Goal: Find contact information: Find contact information

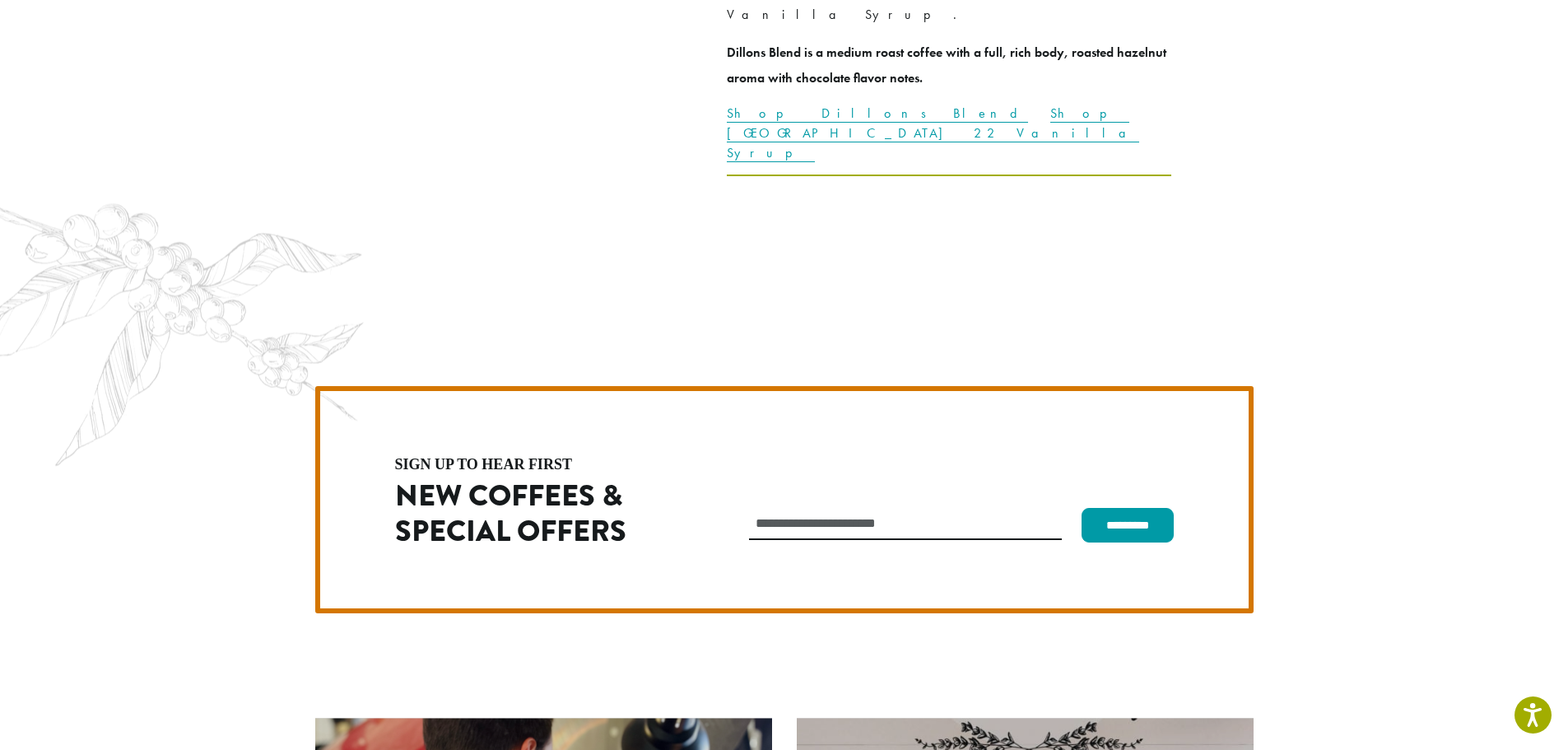
scroll to position [4649, 0]
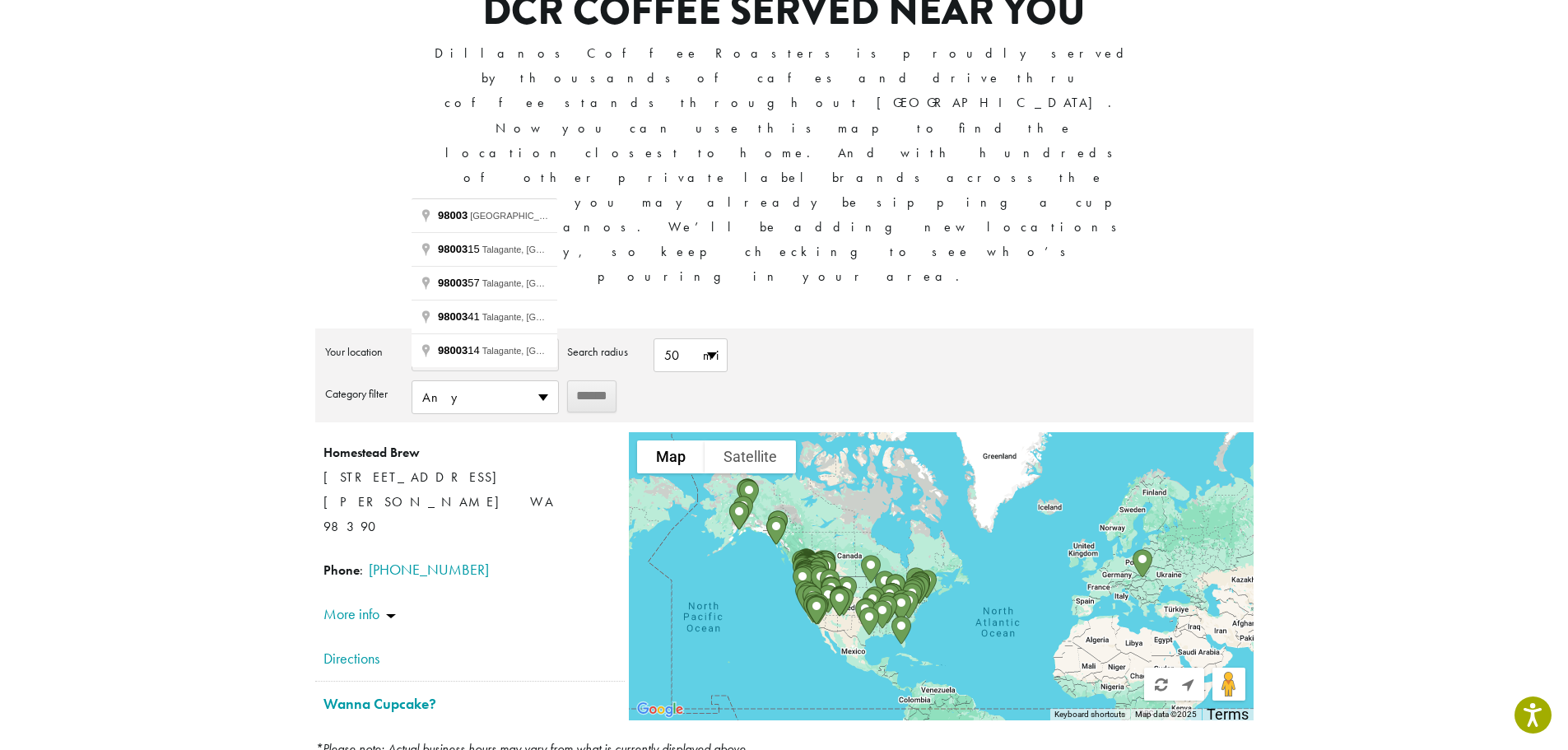
click at [191, 216] on section "**********" at bounding box center [784, 340] width 1568 height 948
click at [579, 380] on input "******" at bounding box center [591, 395] width 50 height 32
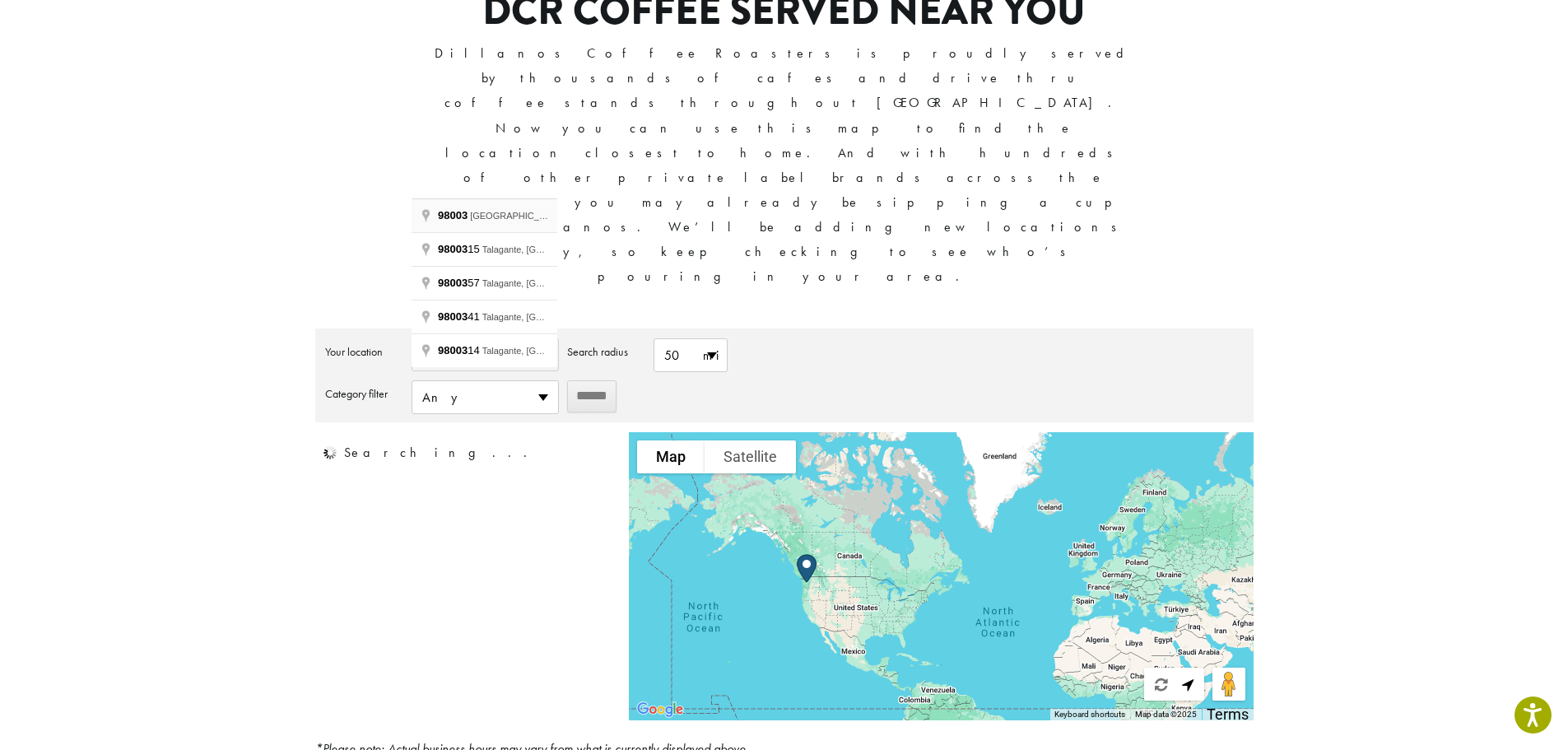
type input "**********"
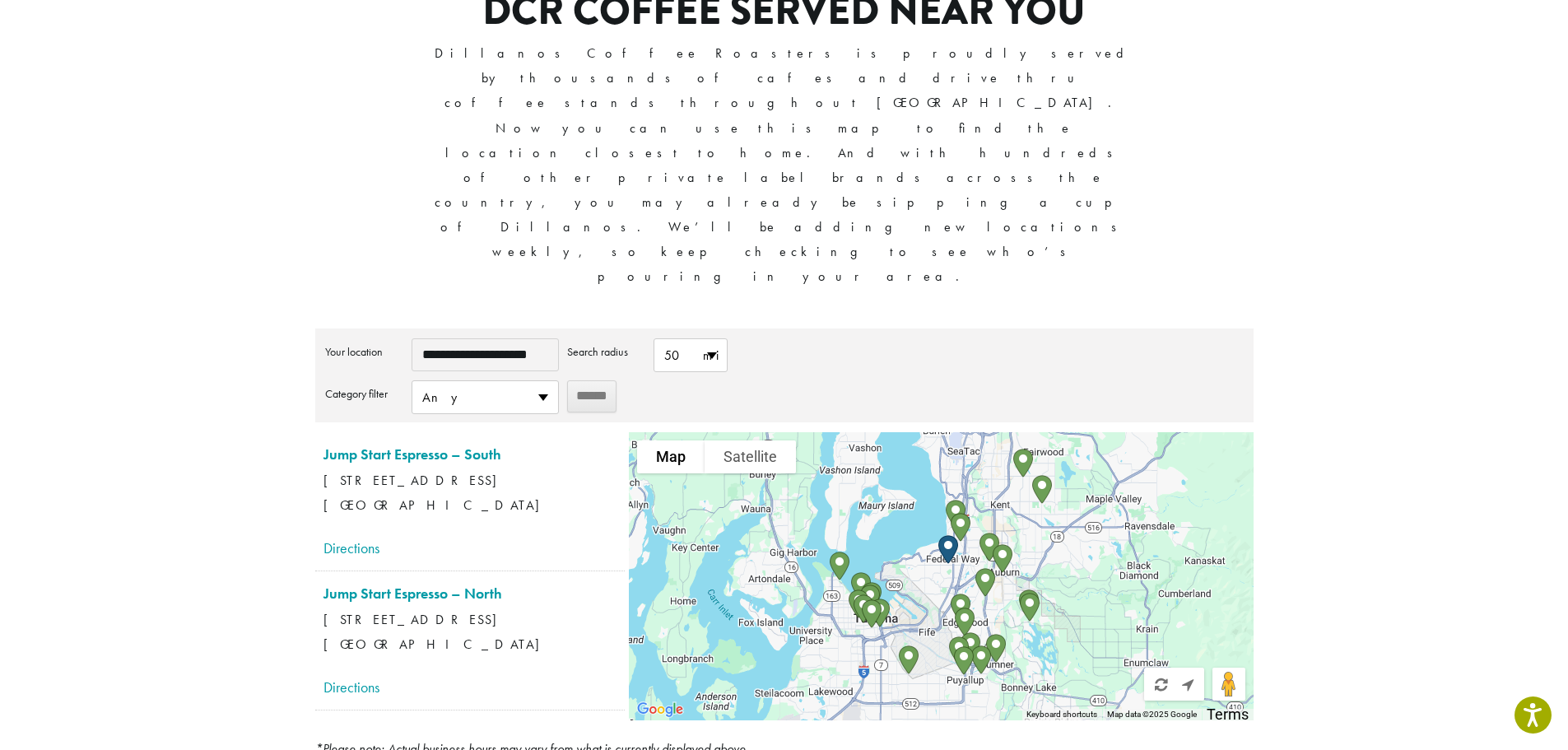
click at [233, 256] on section "**********" at bounding box center [784, 340] width 1568 height 948
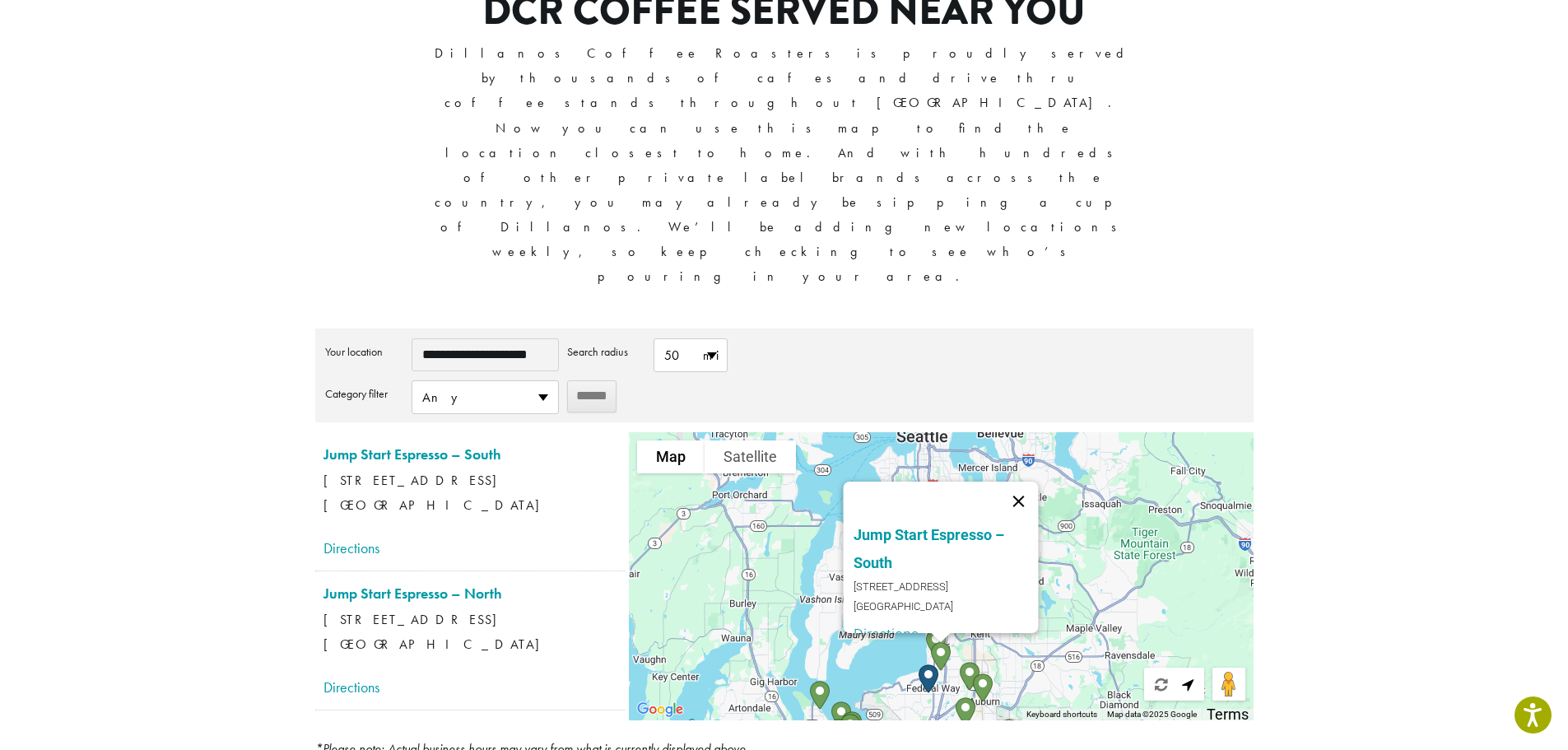
click at [1027, 481] on button "Close" at bounding box center [1018, 501] width 39 height 39
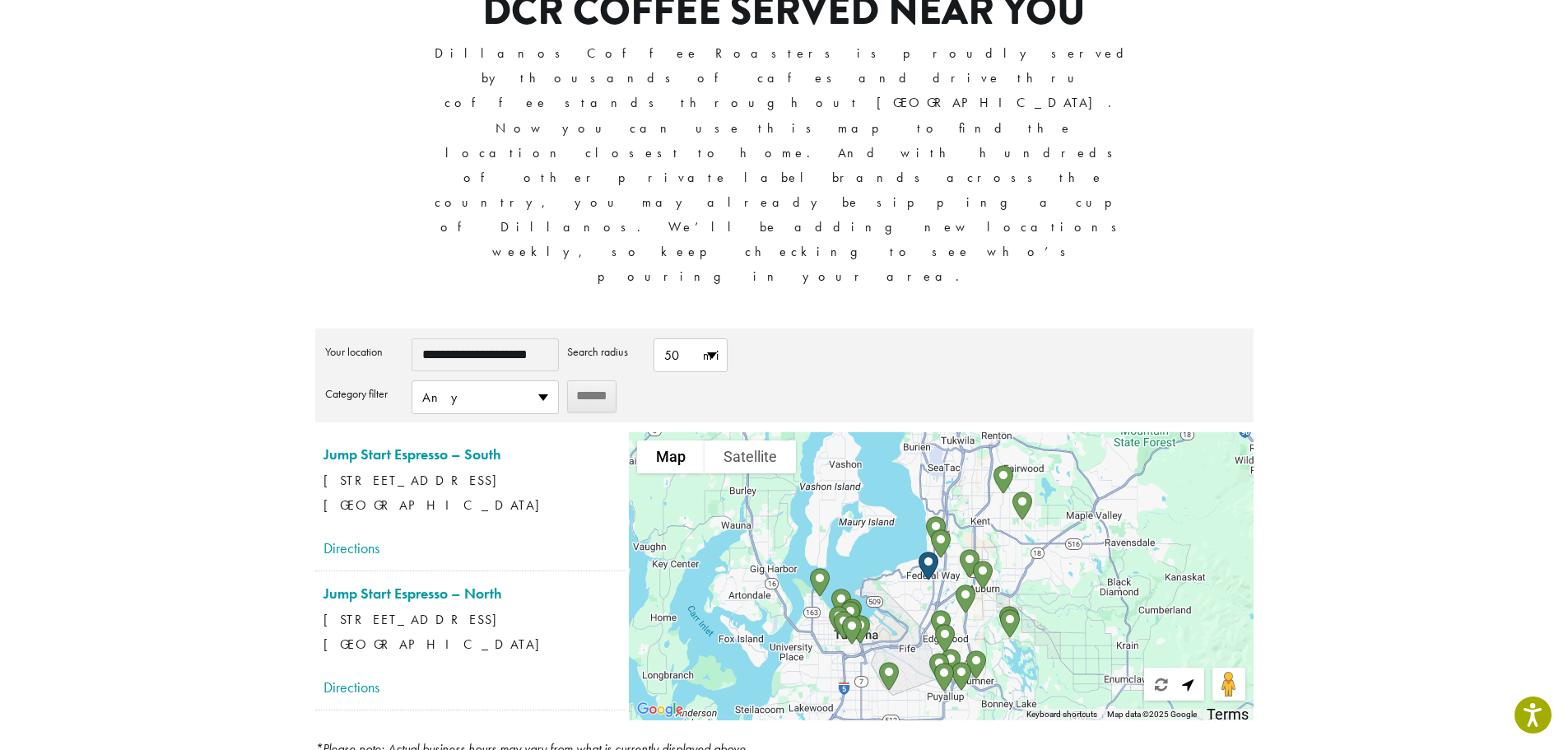
drag, startPoint x: 987, startPoint y: 472, endPoint x: 986, endPoint y: 355, distance: 117.0
click at [986, 432] on div at bounding box center [940, 575] width 624 height 288
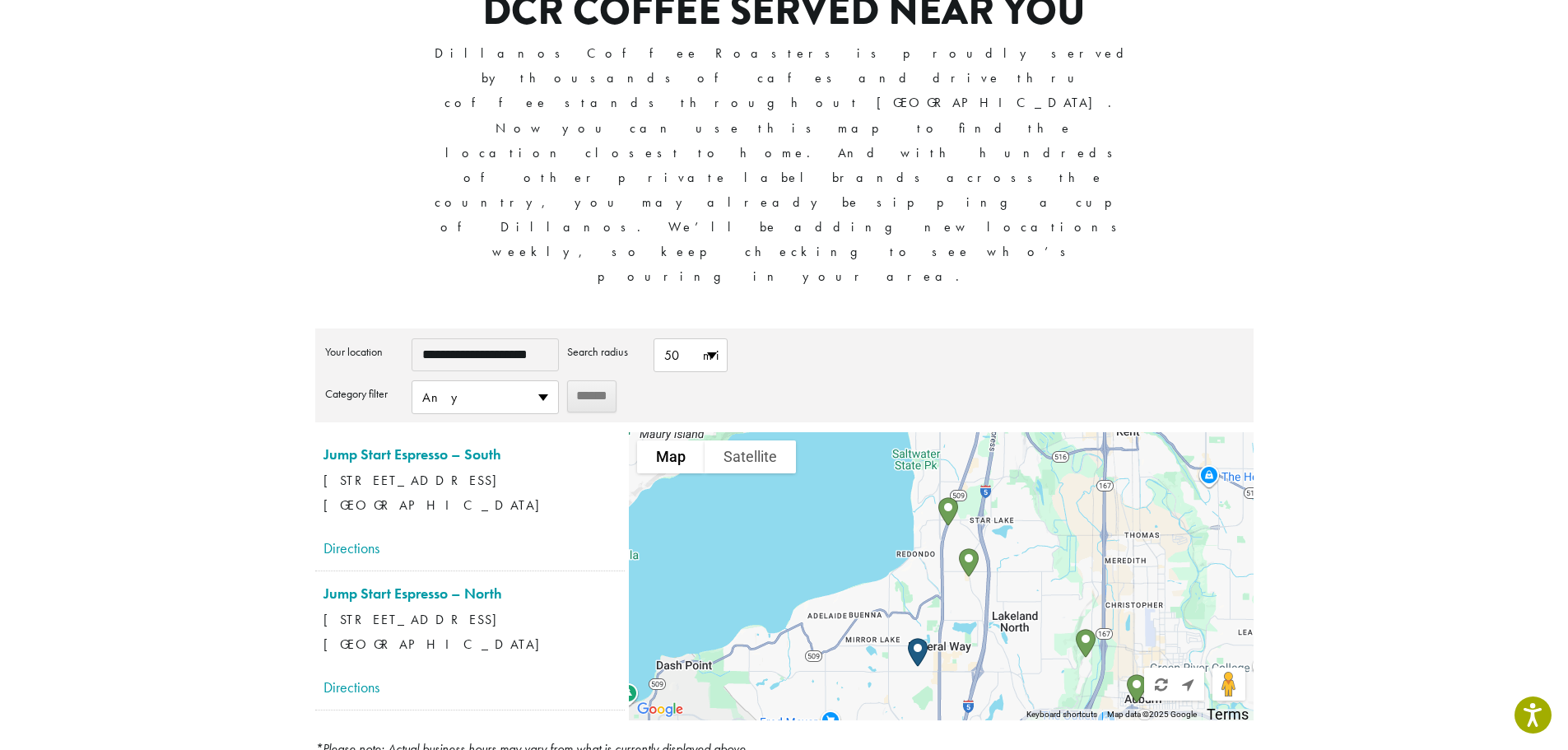
drag, startPoint x: 960, startPoint y: 334, endPoint x: 962, endPoint y: 426, distance: 92.0
click at [962, 432] on div at bounding box center [940, 575] width 624 height 288
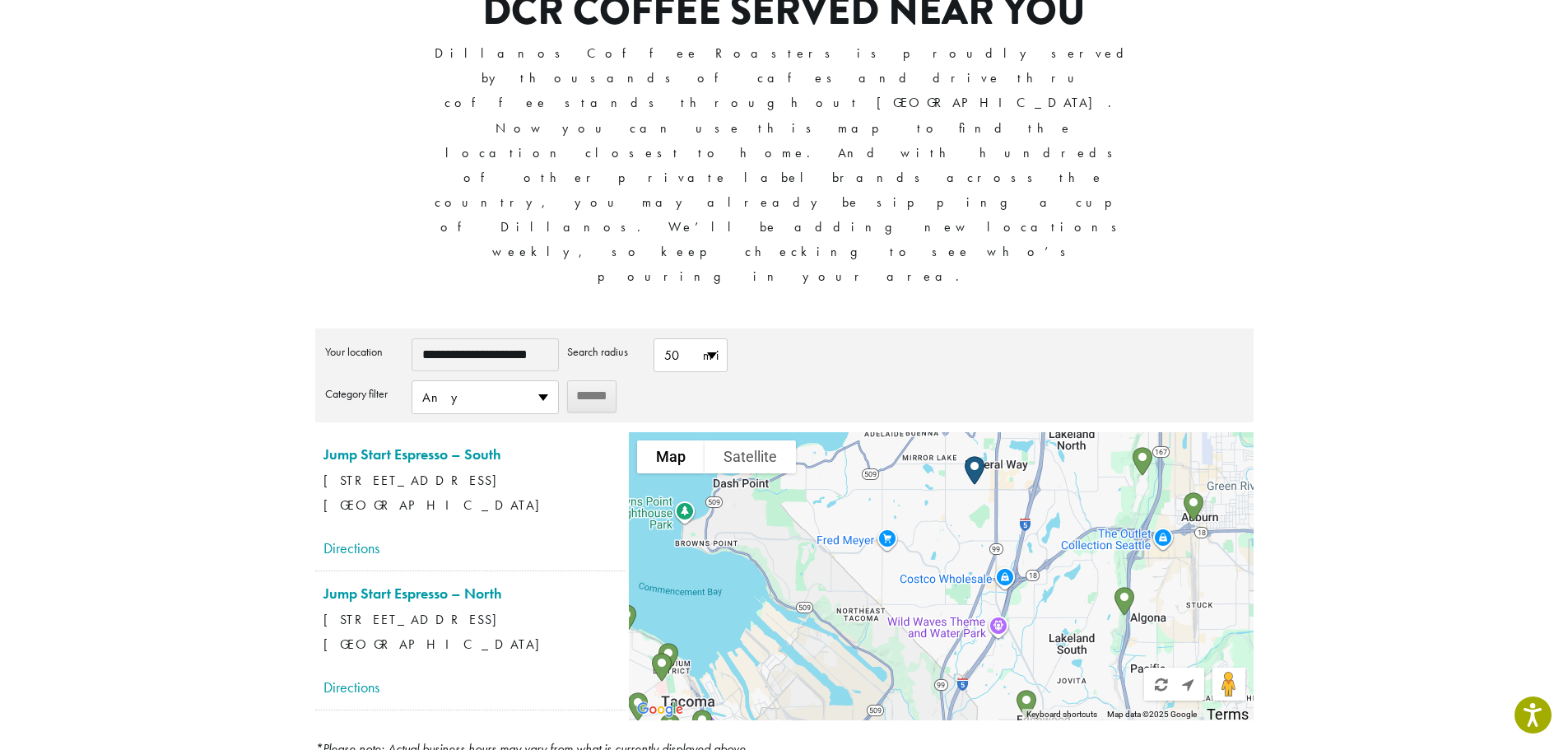
drag, startPoint x: 832, startPoint y: 490, endPoint x: 891, endPoint y: 298, distance: 200.9
click at [891, 432] on div at bounding box center [940, 575] width 624 height 288
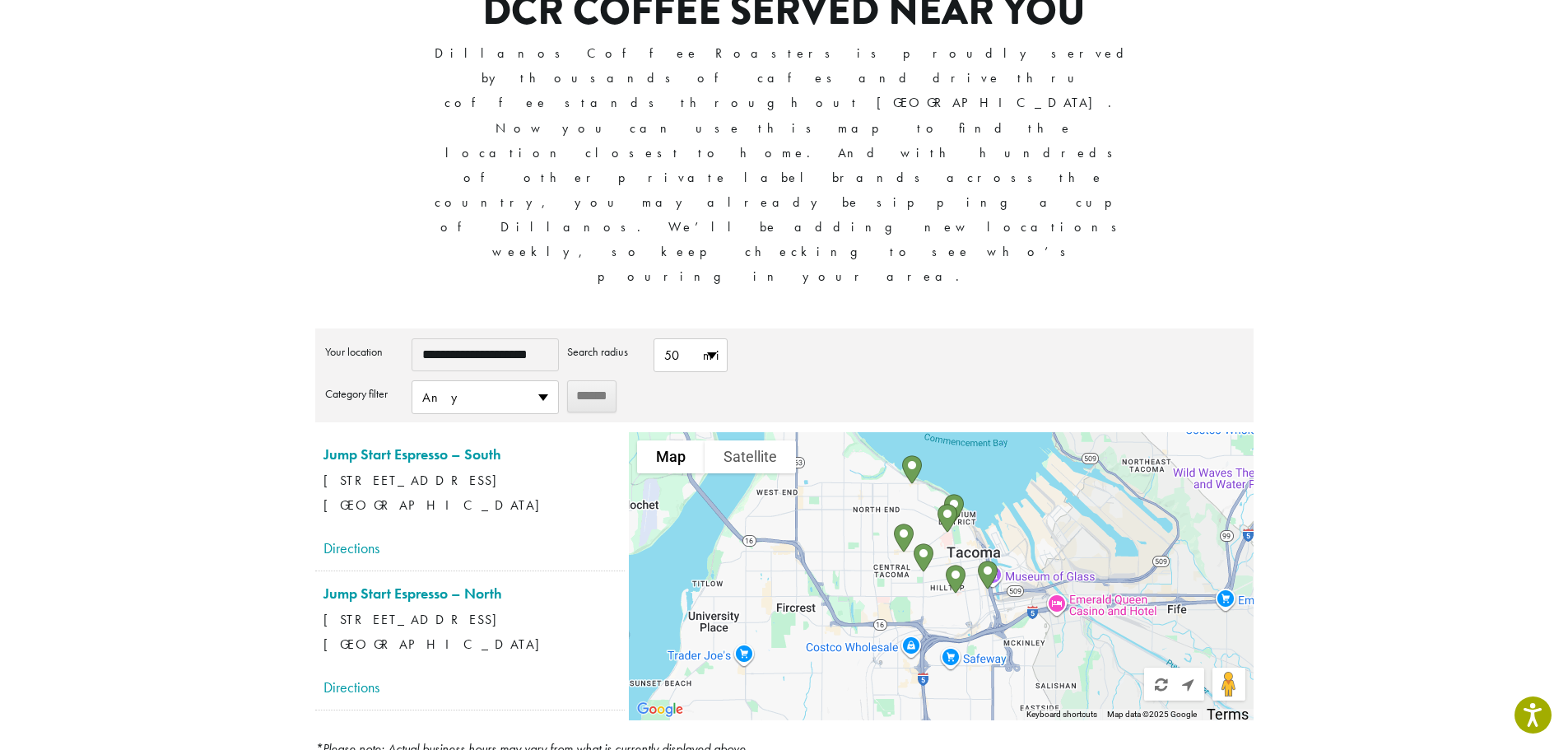
drag, startPoint x: 775, startPoint y: 382, endPoint x: 1062, endPoint y: 234, distance: 322.9
click at [1062, 329] on div "**********" at bounding box center [784, 524] width 938 height 392
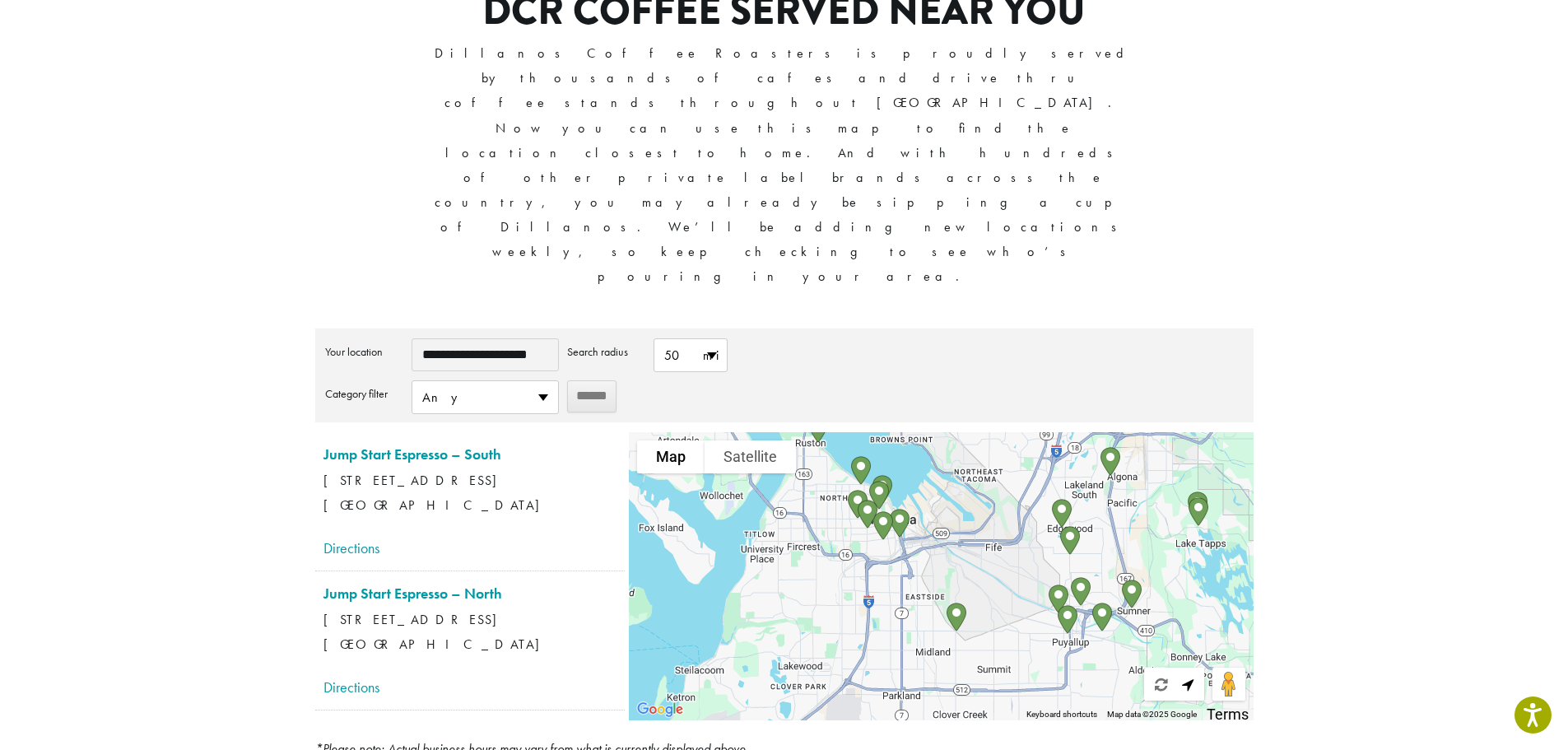
drag, startPoint x: 1083, startPoint y: 433, endPoint x: 953, endPoint y: 342, distance: 158.7
click at [953, 432] on div at bounding box center [940, 575] width 624 height 288
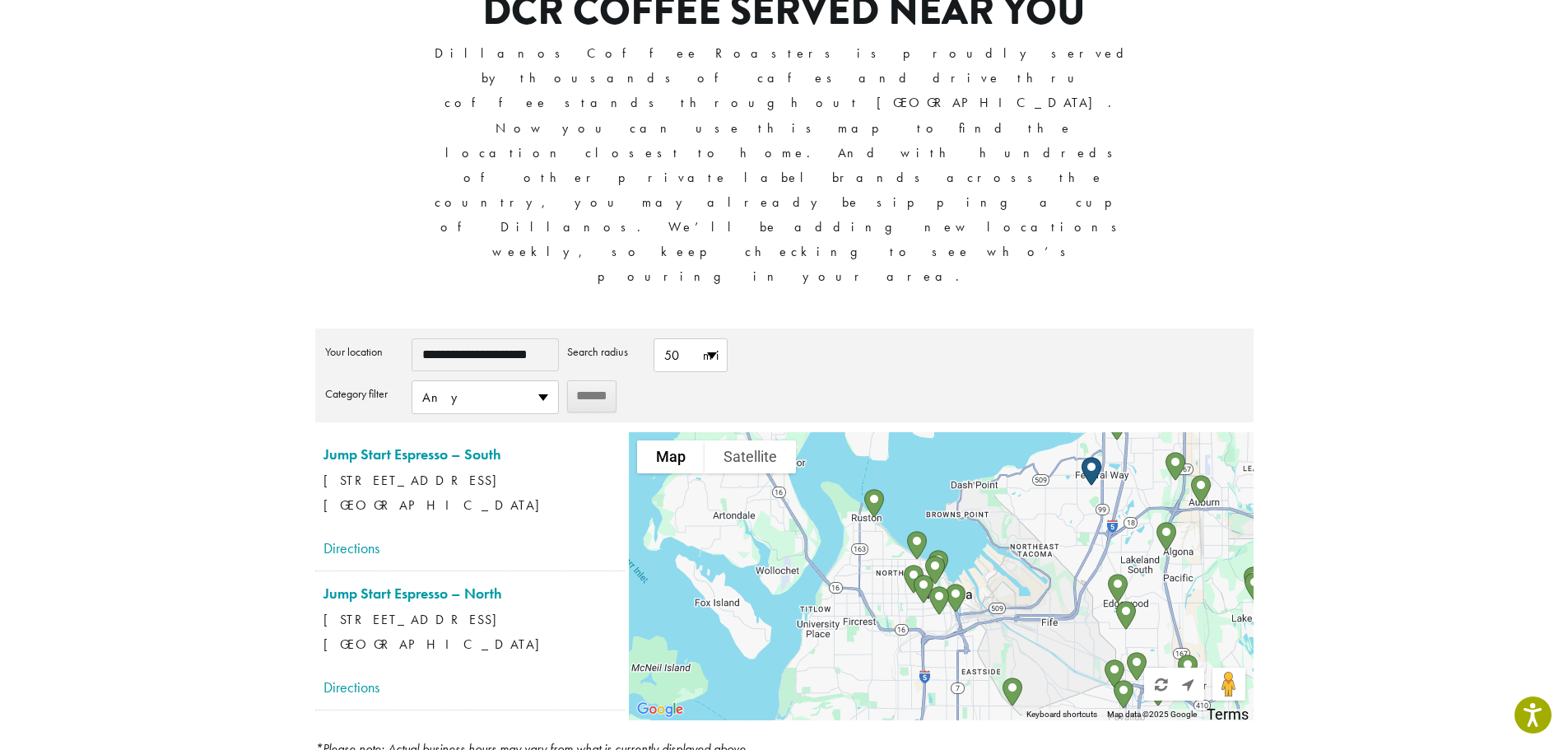
drag, startPoint x: 920, startPoint y: 284, endPoint x: 980, endPoint y: 364, distance: 100.0
click at [980, 432] on div at bounding box center [940, 575] width 624 height 288
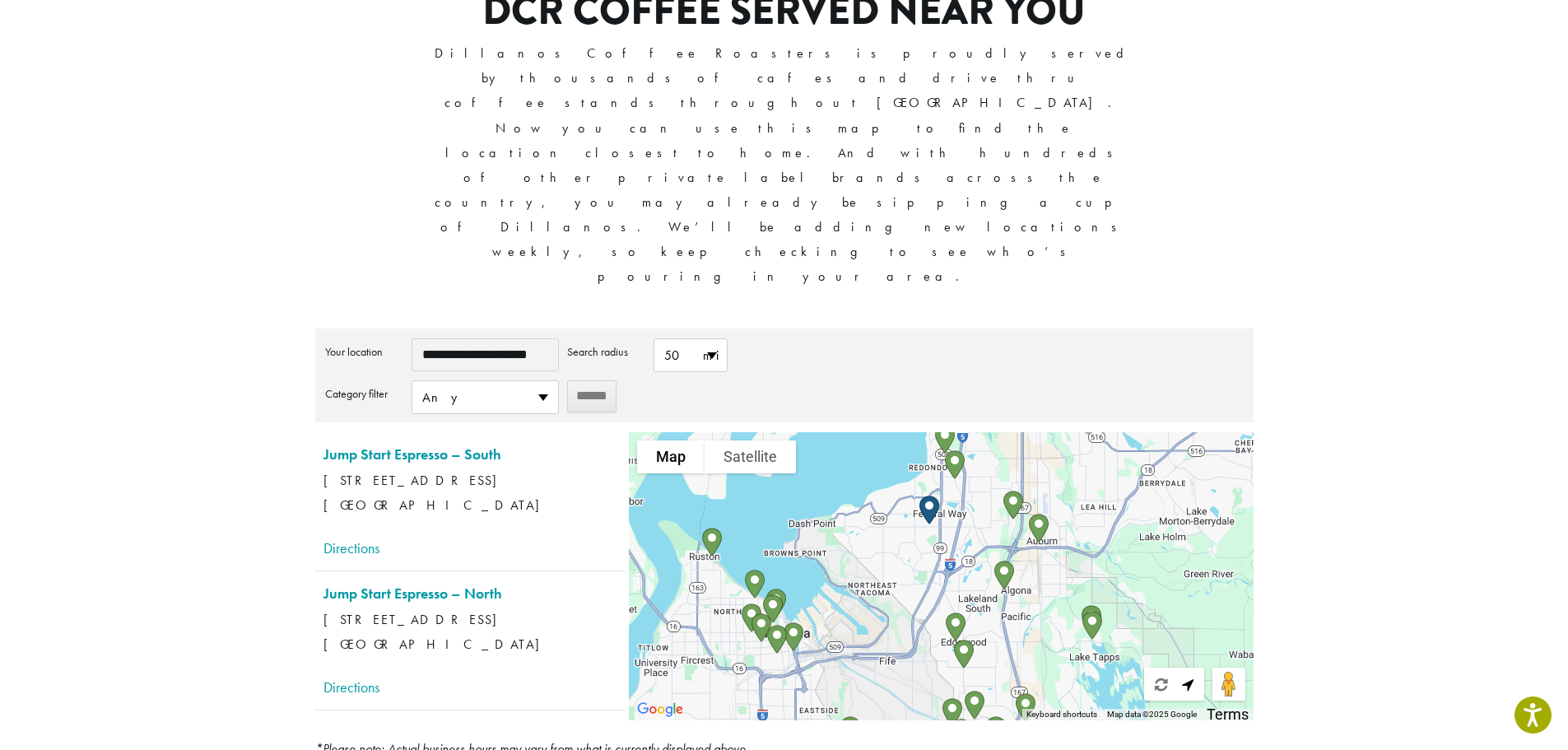
drag, startPoint x: 1036, startPoint y: 343, endPoint x: 868, endPoint y: 381, distance: 172.2
click at [868, 432] on div at bounding box center [940, 575] width 624 height 288
click at [1359, 333] on section "**********" at bounding box center [784, 340] width 1568 height 948
click at [1378, 302] on section "**********" at bounding box center [784, 340] width 1568 height 948
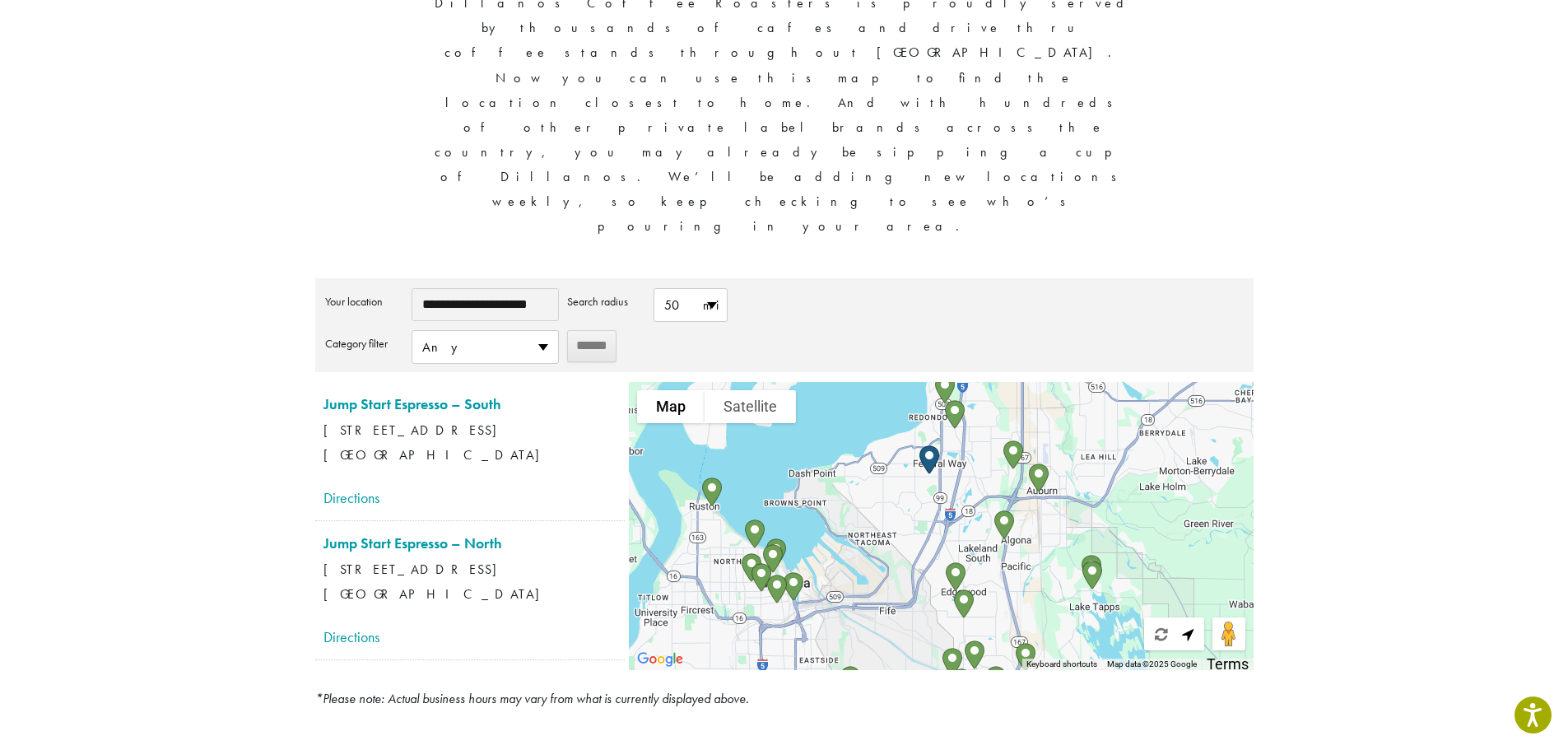
scroll to position [267, 0]
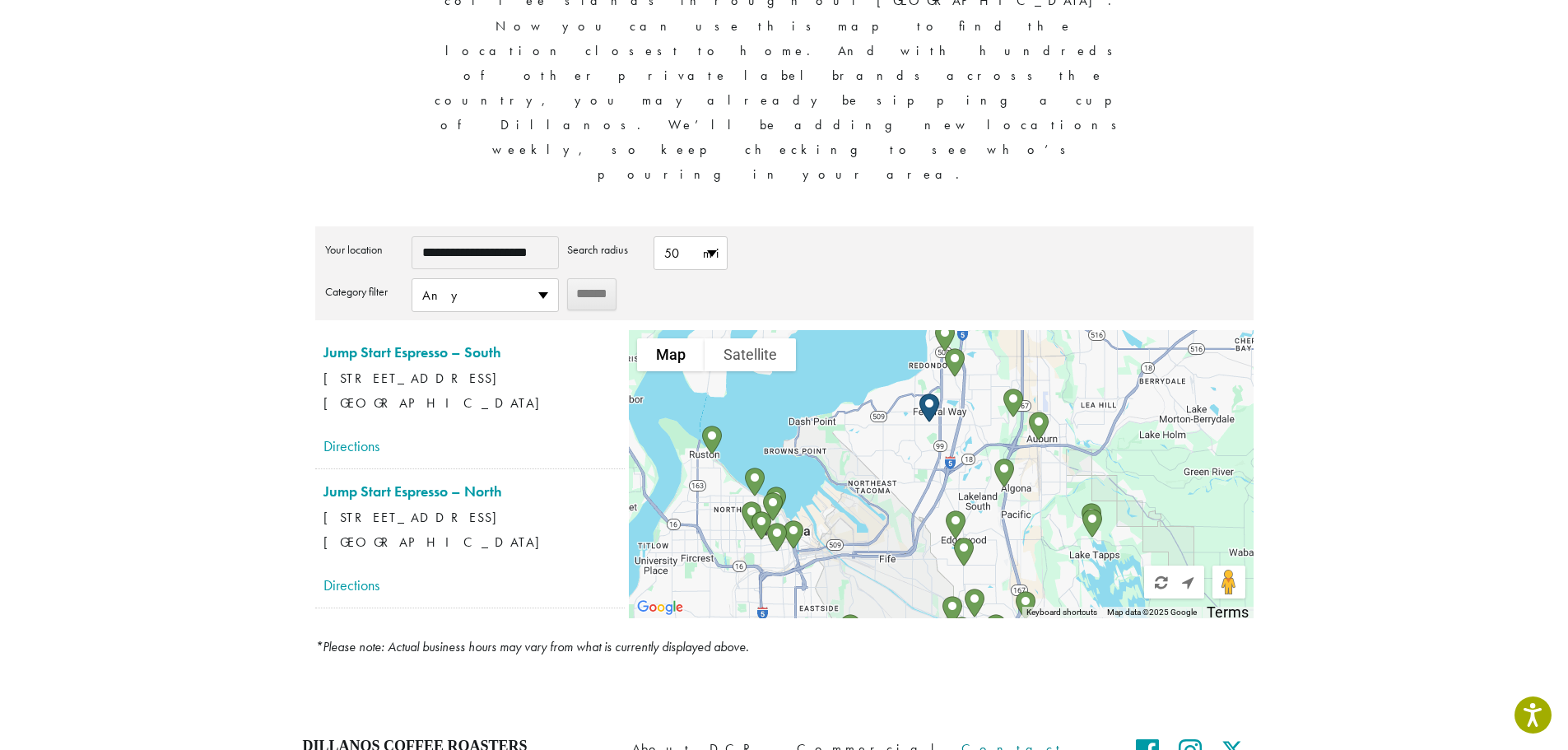
click at [975, 737] on link "Contact Us" at bounding box center [1031, 754] width 140 height 36
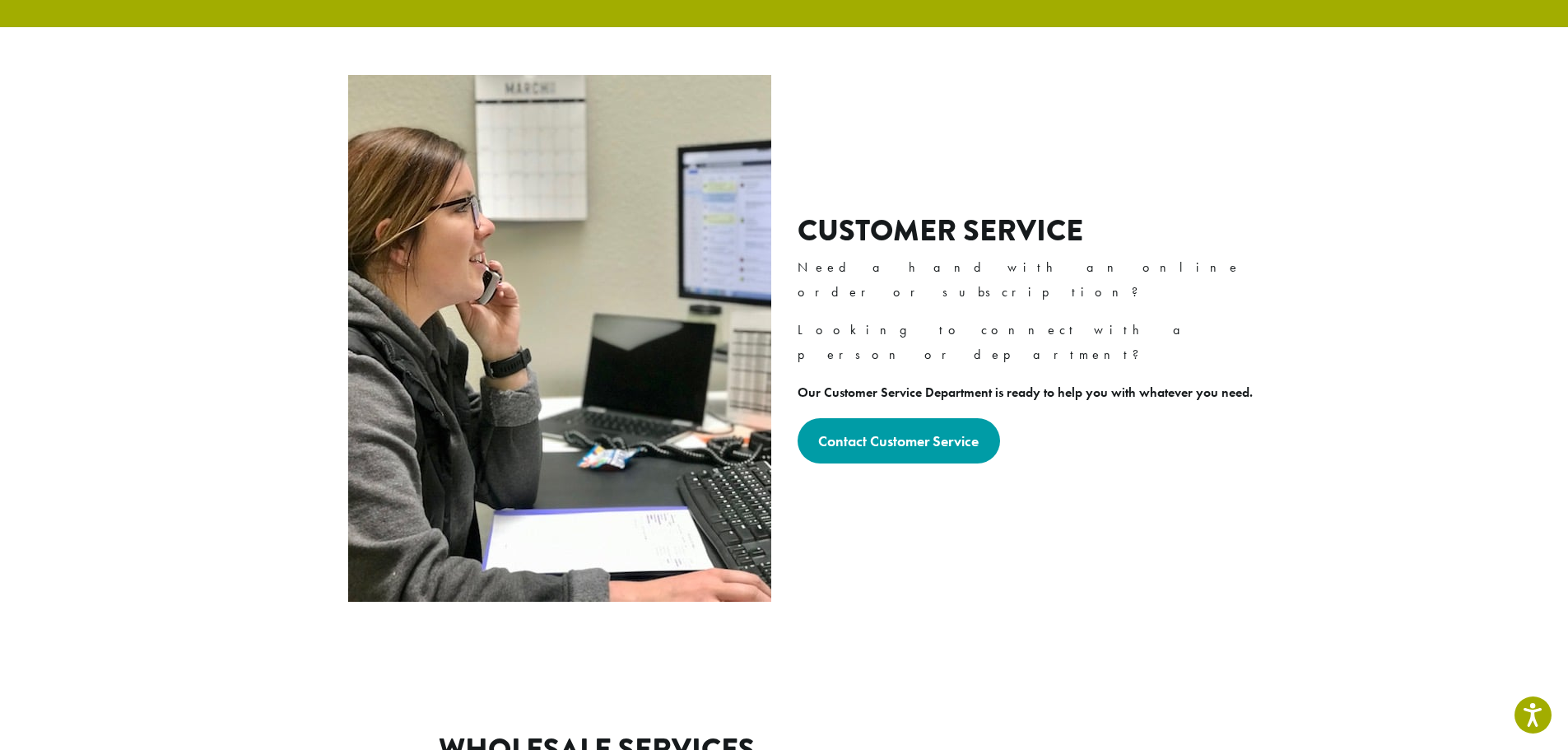
scroll to position [494, 0]
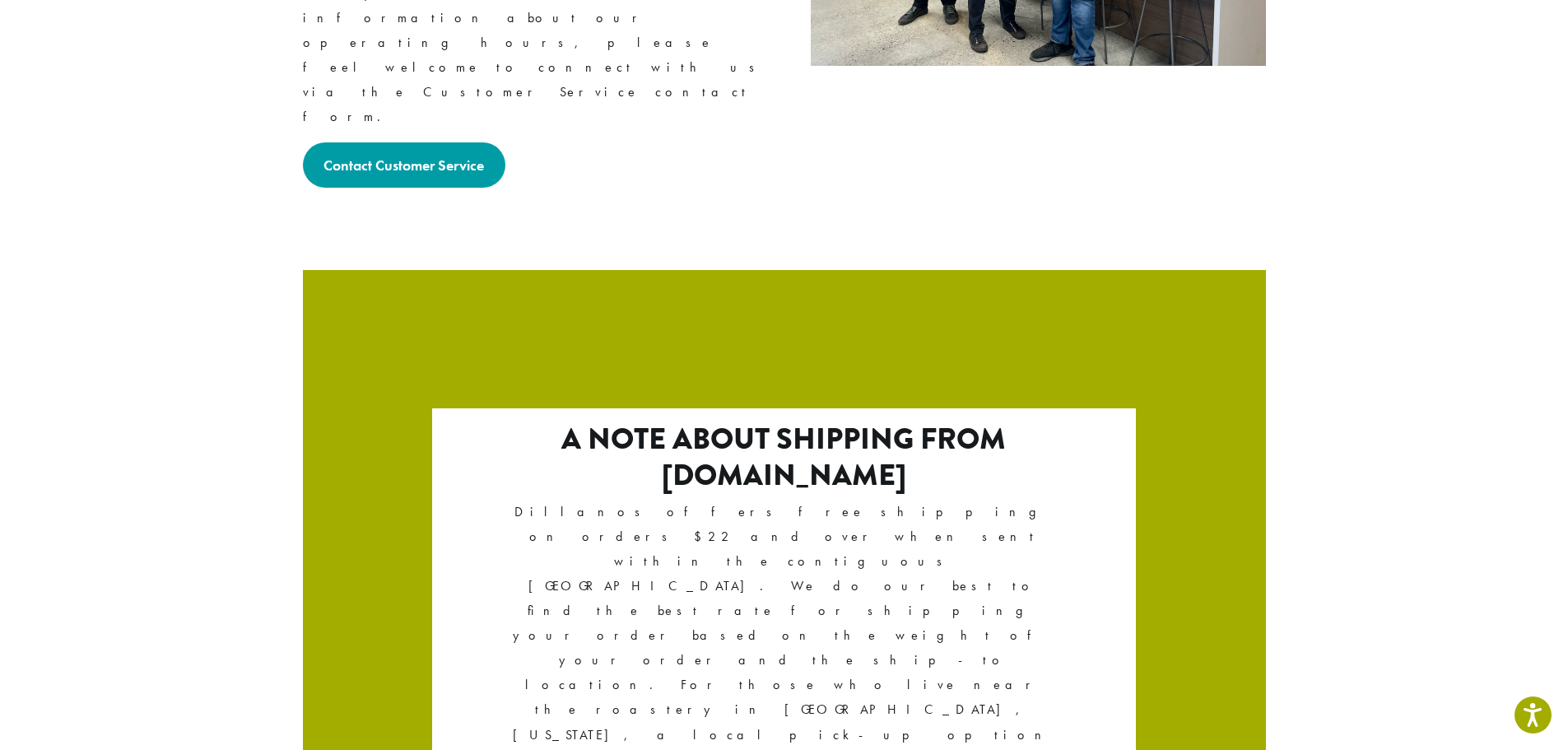
scroll to position [2730, 0]
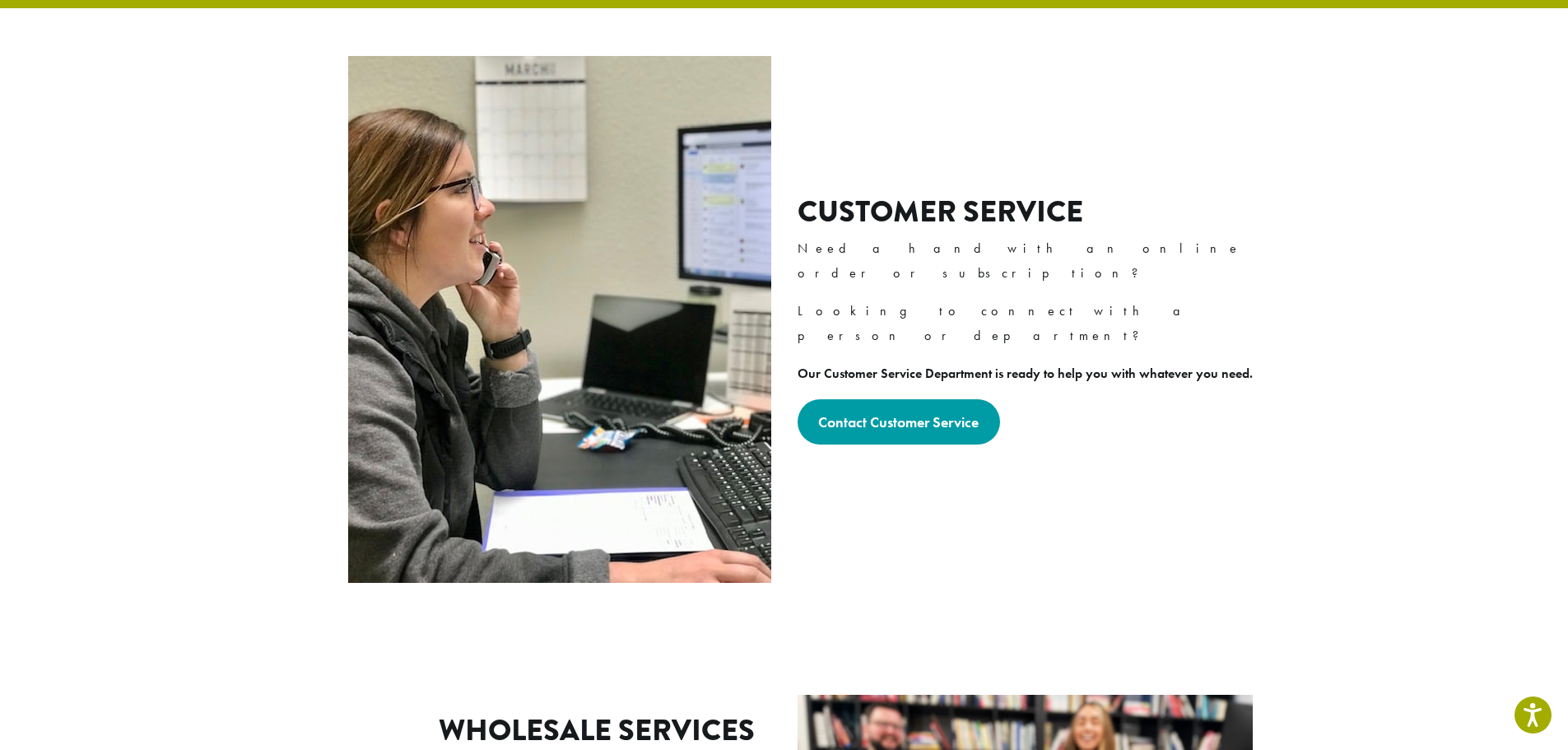
scroll to position [494, 0]
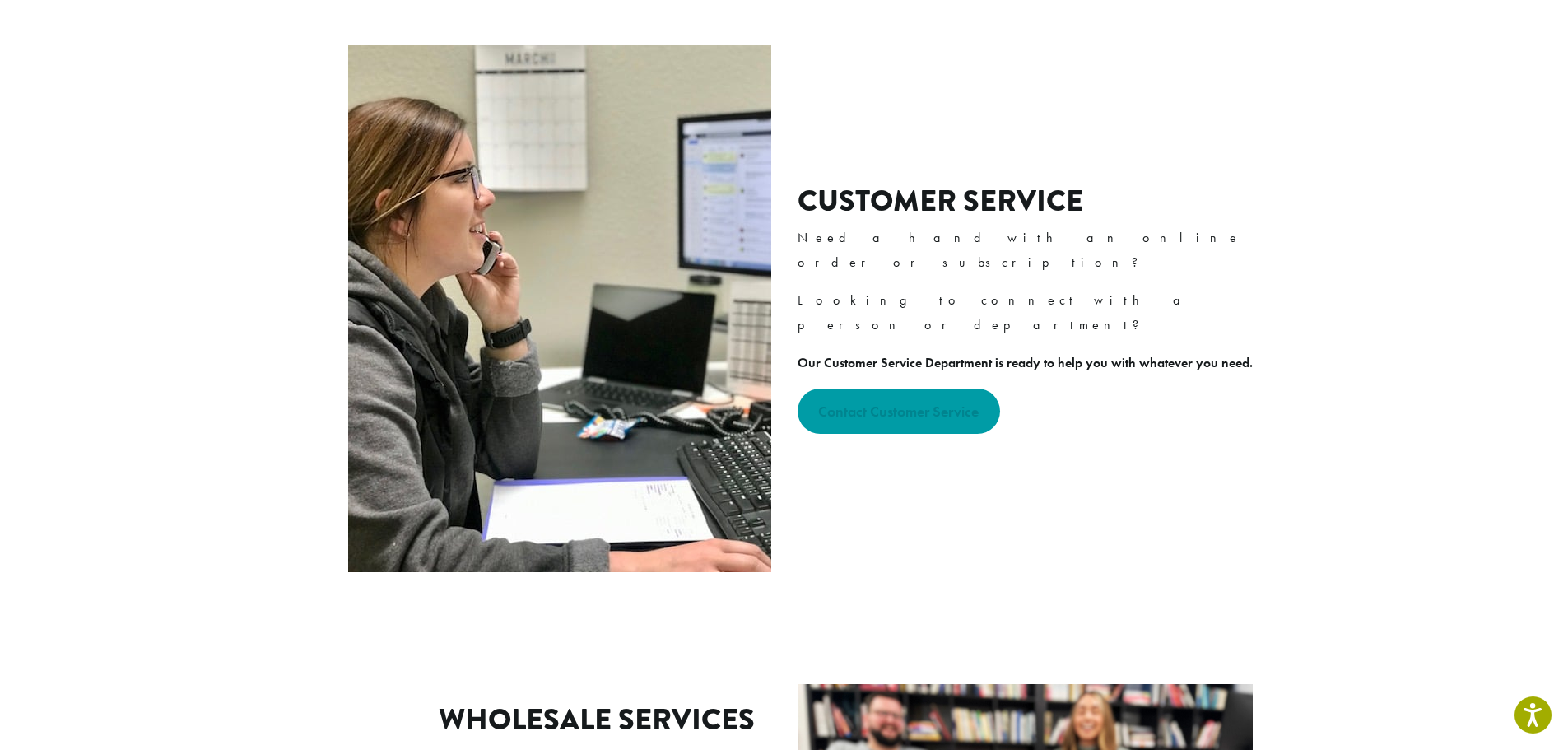
click at [894, 388] on link "Contact Customer Service" at bounding box center [899, 411] width 203 height 45
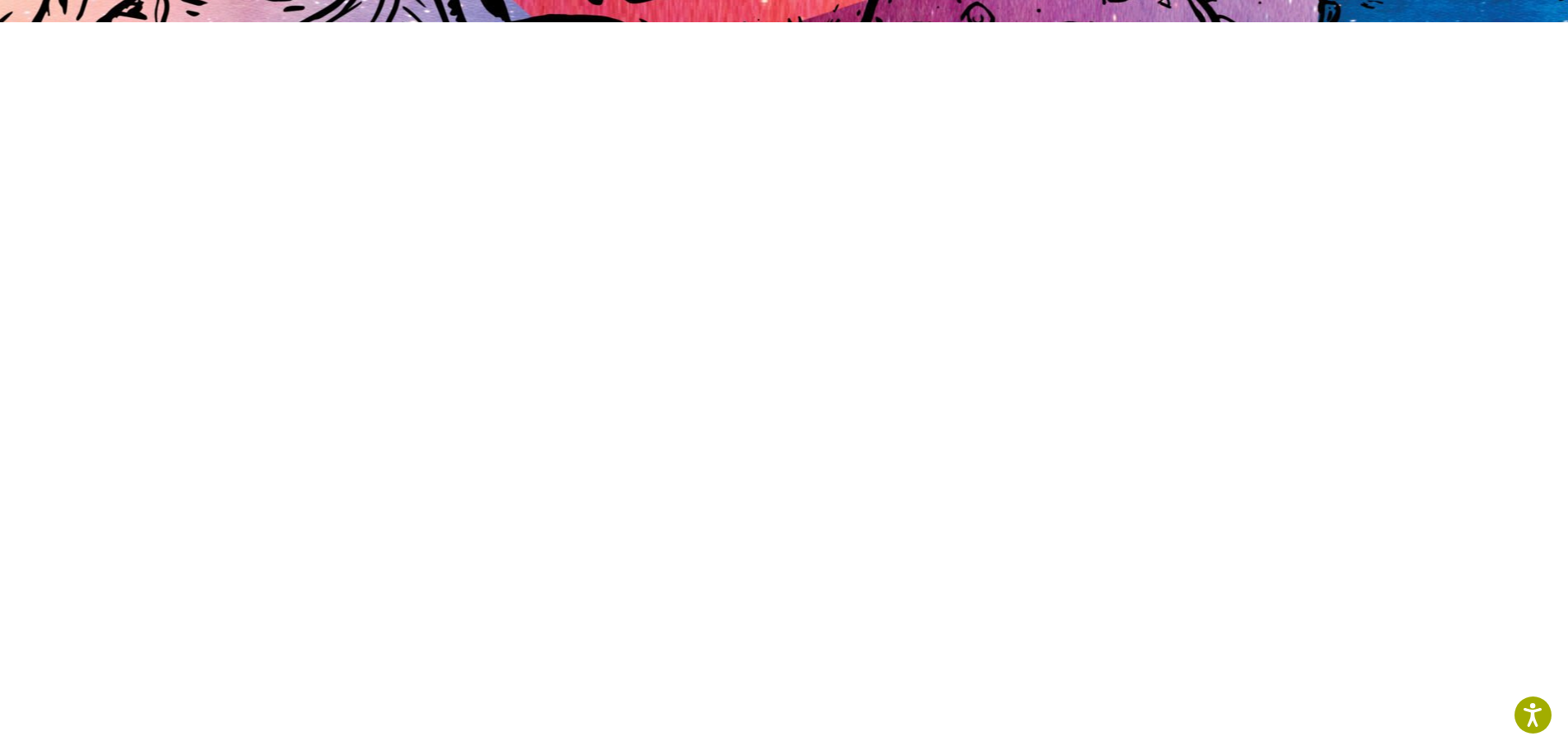
scroll to position [411, 0]
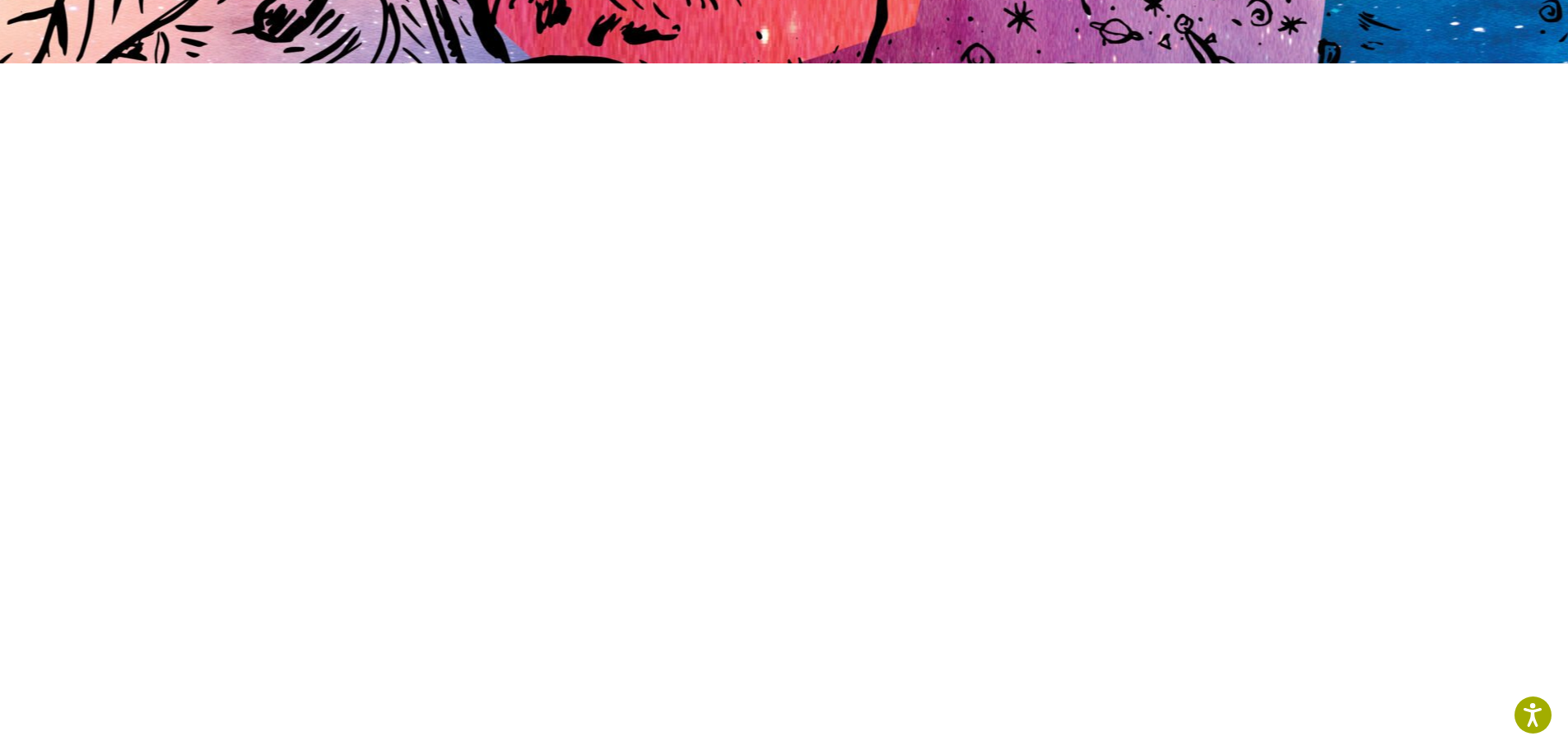
click at [181, 309] on section at bounding box center [784, 407] width 1568 height 819
click at [225, 309] on section at bounding box center [784, 407] width 1568 height 819
click at [266, 297] on section at bounding box center [784, 407] width 1568 height 819
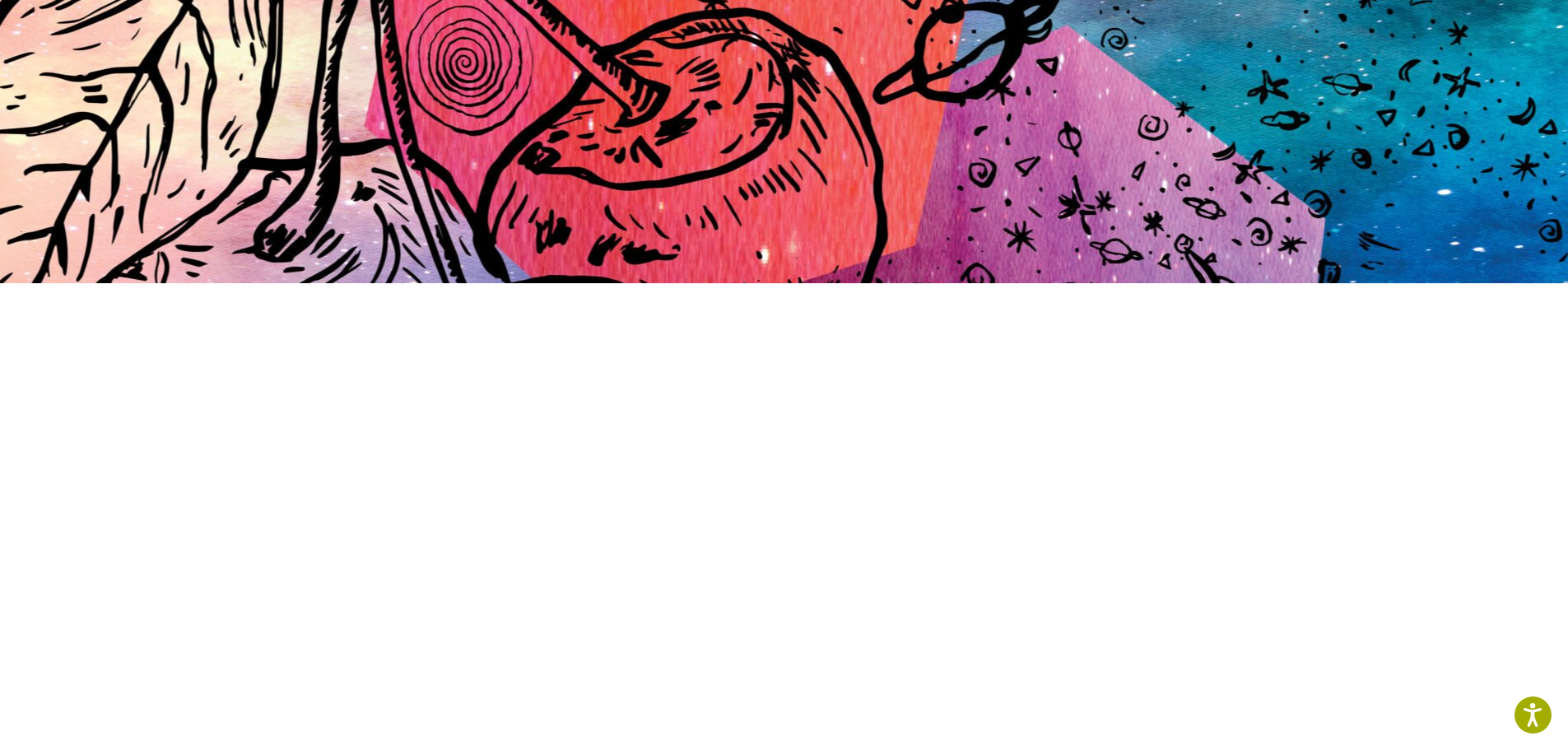
click at [272, 318] on section at bounding box center [784, 627] width 1568 height 819
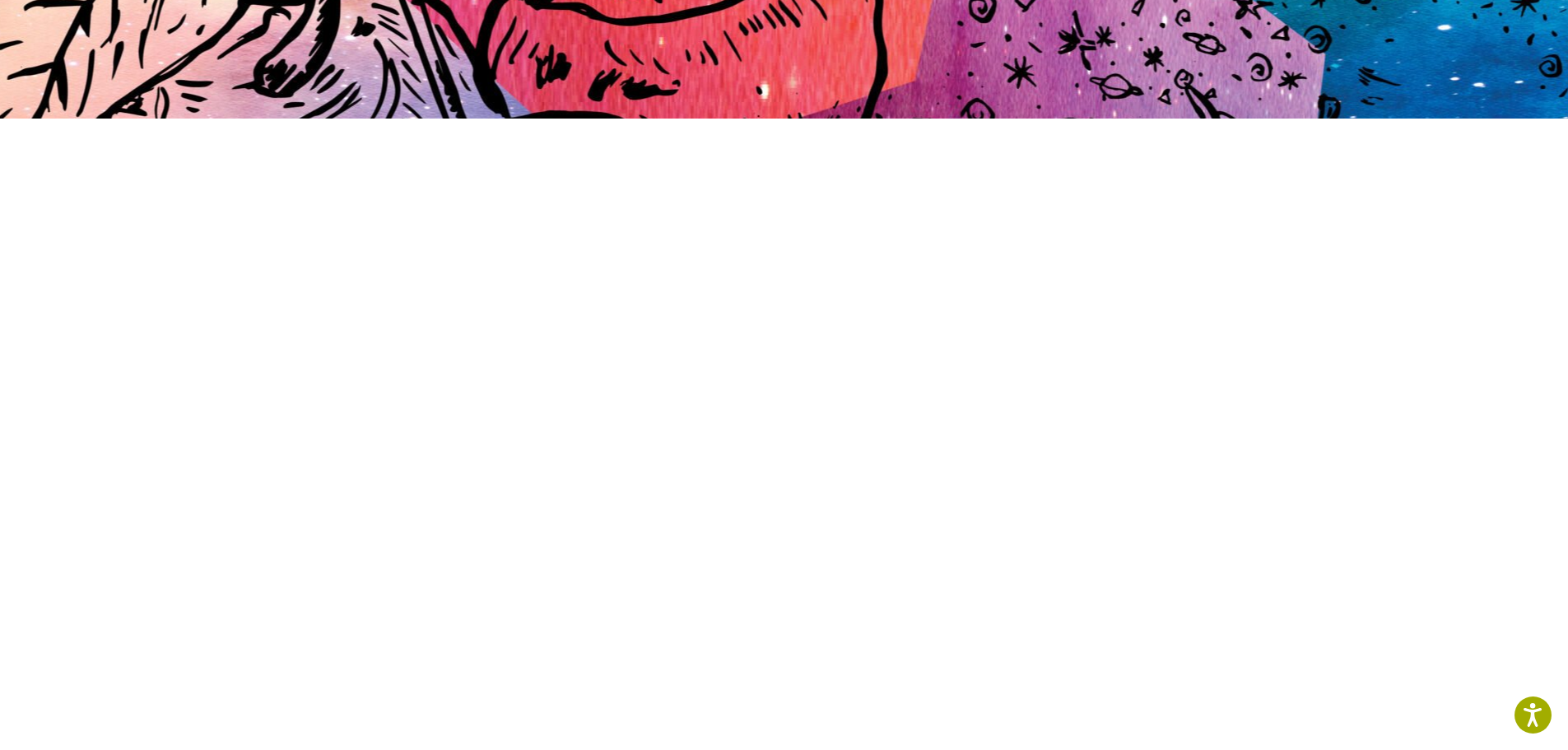
click at [272, 318] on section at bounding box center [784, 462] width 1568 height 819
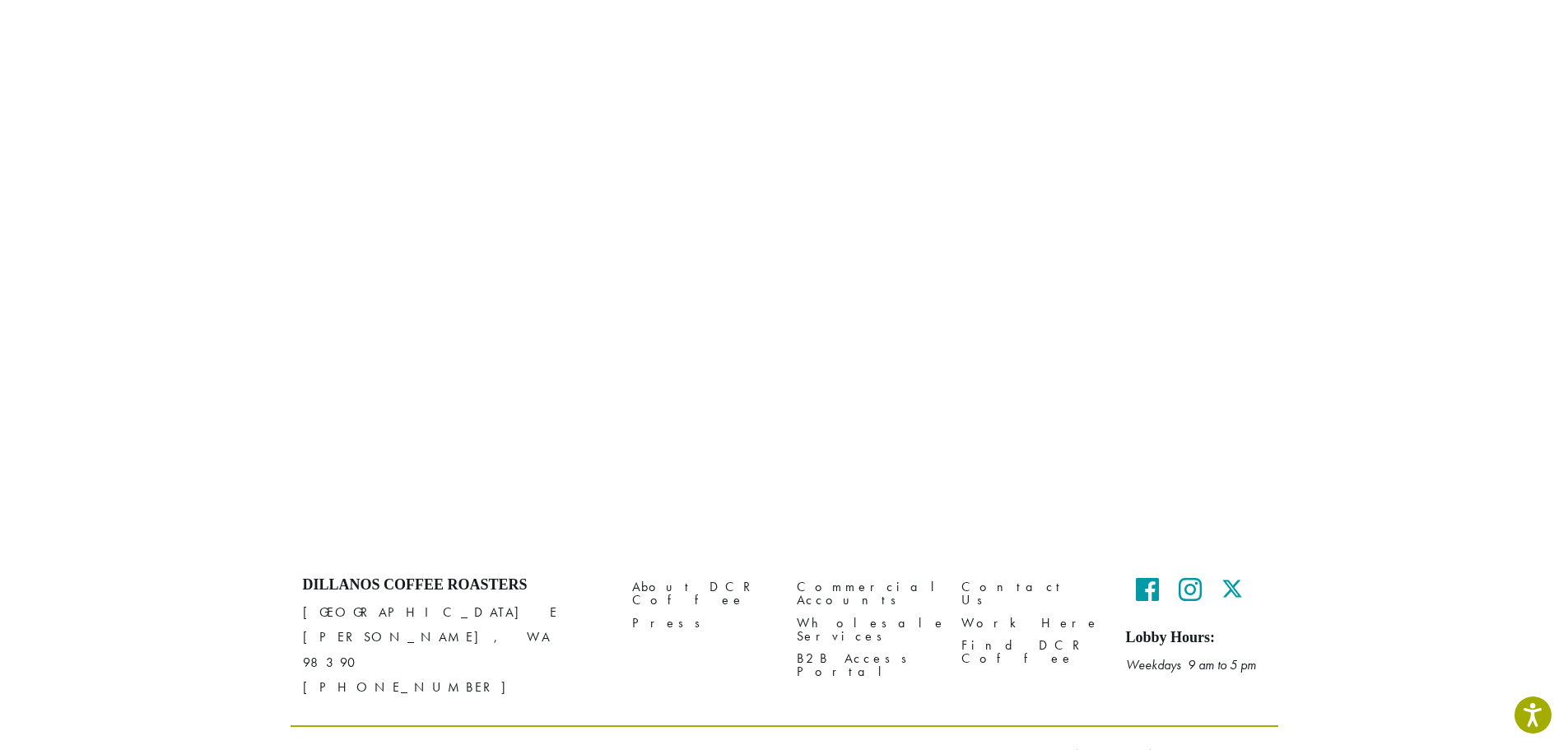
scroll to position [688, 0]
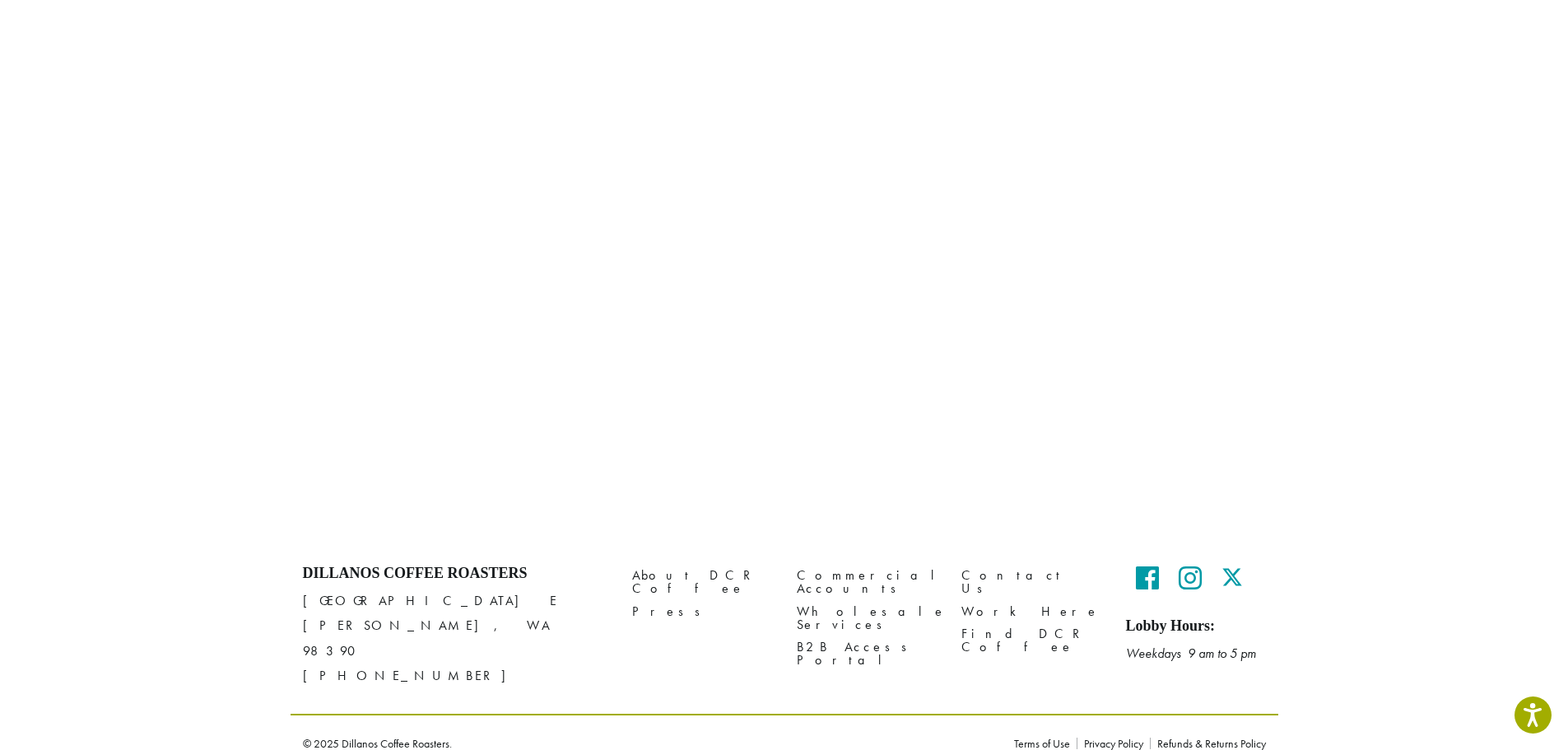
click at [121, 334] on section at bounding box center [784, 129] width 1568 height 819
